Goal: Information Seeking & Learning: Learn about a topic

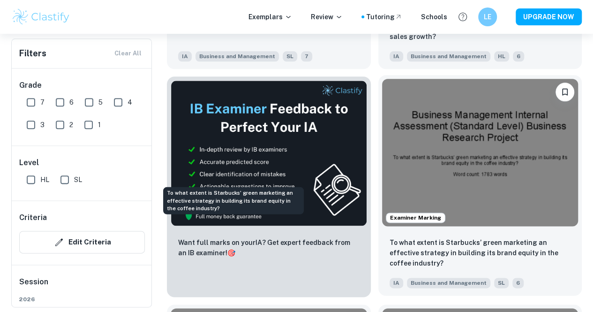
scroll to position [485, 0]
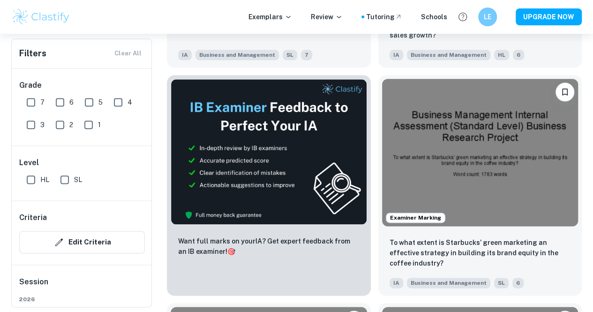
click at [36, 178] on input "HL" at bounding box center [31, 179] width 19 height 19
checkbox input "true"
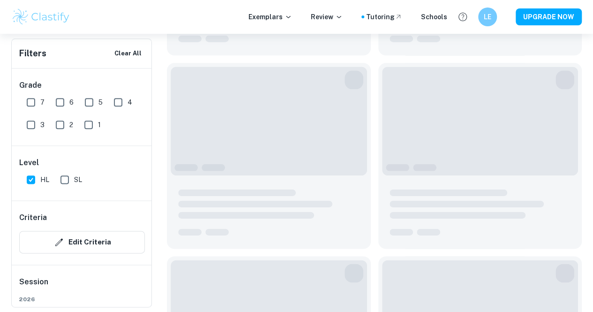
click at [38, 103] on input "7" at bounding box center [31, 102] width 19 height 19
checkbox input "true"
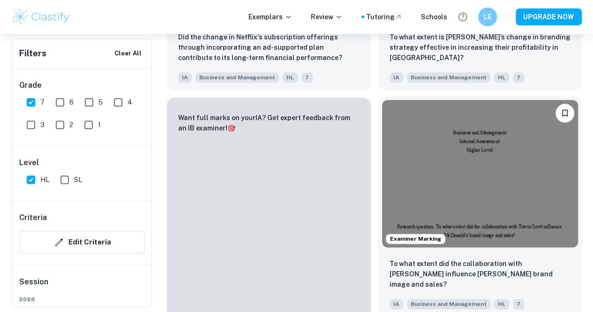
click at [382, 124] on img at bounding box center [480, 173] width 196 height 147
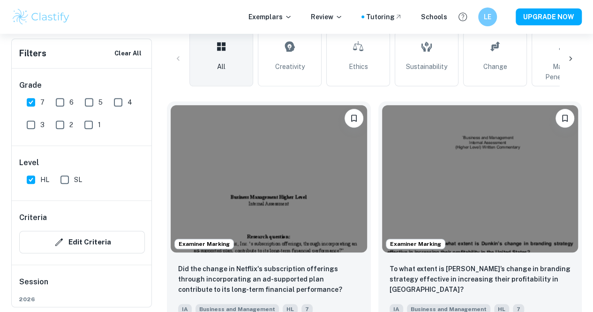
scroll to position [254, 0]
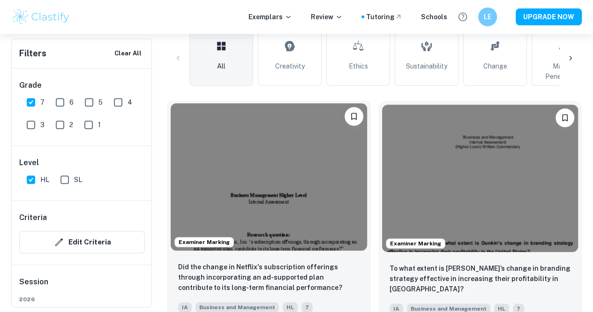
click at [232, 149] on img at bounding box center [269, 176] width 196 height 147
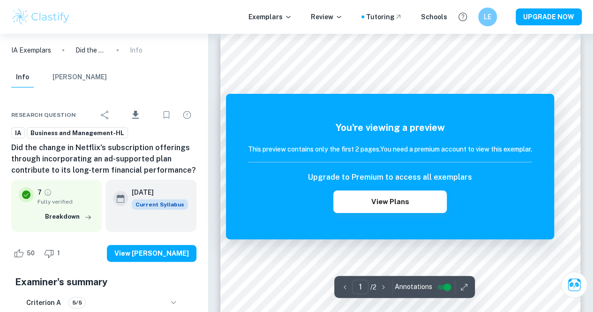
scroll to position [36, 0]
click at [287, 168] on div "You're viewing a preview This preview contains only the first 2 pages. You need…" at bounding box center [390, 166] width 284 height 92
drag, startPoint x: 273, startPoint y: 159, endPoint x: 314, endPoint y: 174, distance: 44.0
click at [314, 174] on div "You're viewing a preview This preview contains only the first 2 pages. You need…" at bounding box center [390, 166] width 284 height 92
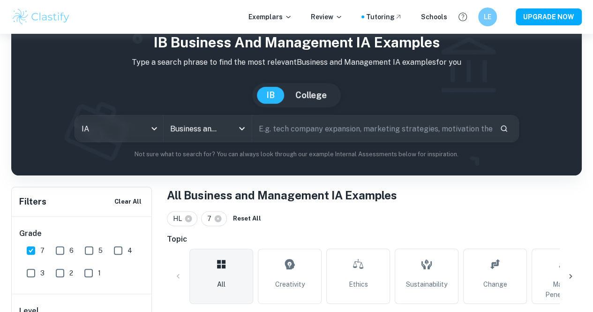
scroll to position [254, 0]
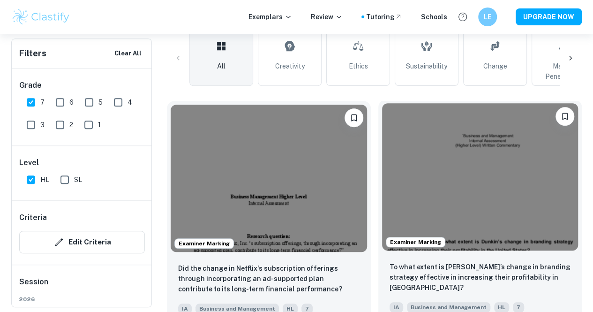
click at [382, 152] on img at bounding box center [480, 176] width 196 height 147
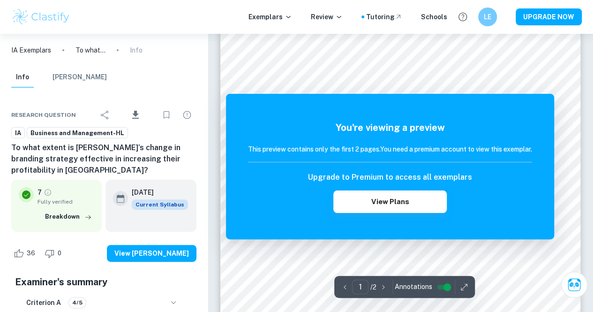
scroll to position [25, 0]
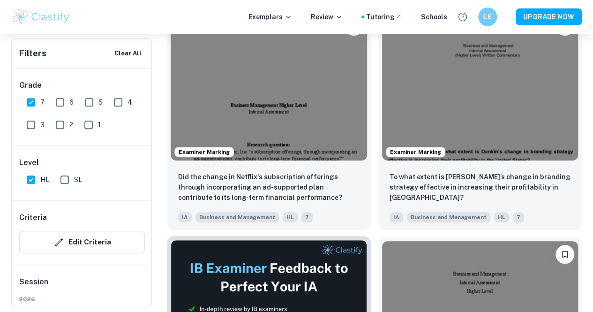
scroll to position [352, 0]
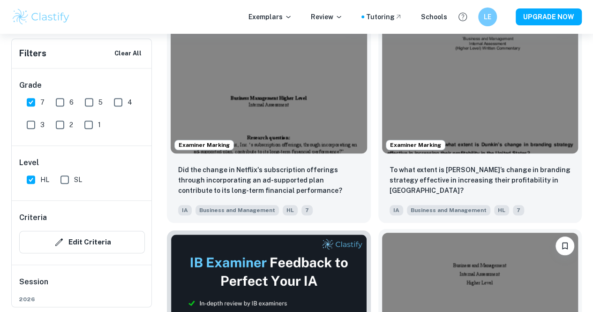
click at [382, 239] on img at bounding box center [480, 305] width 196 height 147
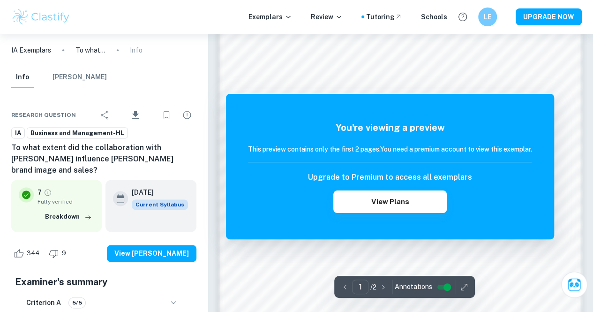
scroll to position [542, 0]
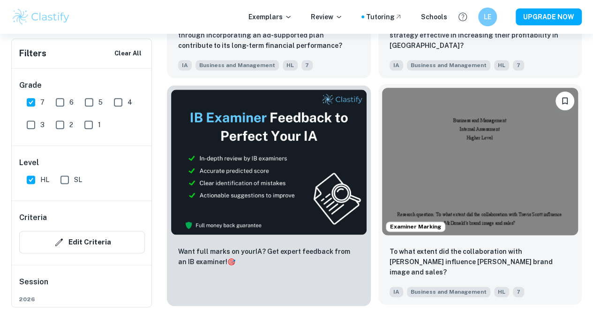
scroll to position [497, 0]
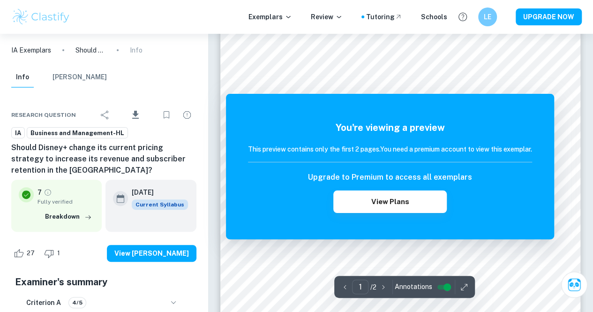
scroll to position [59, 0]
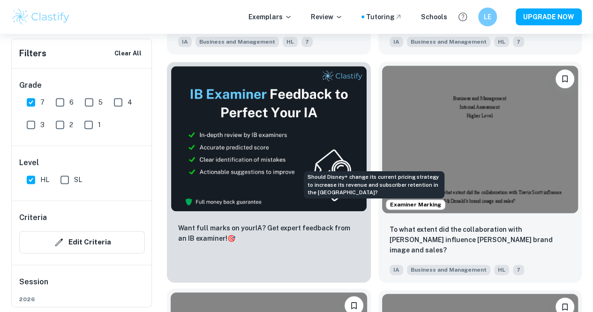
scroll to position [524, 0]
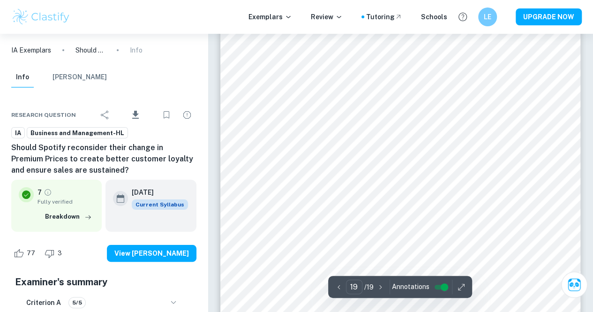
scroll to position [8900, 0]
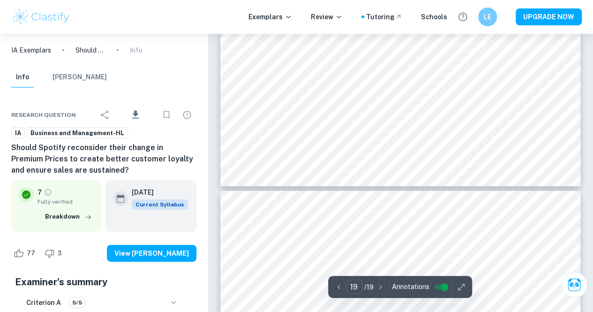
type input "18"
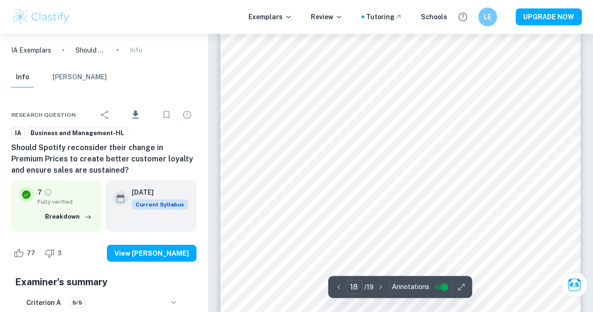
scroll to position [8241, 0]
